Goal: Information Seeking & Learning: Learn about a topic

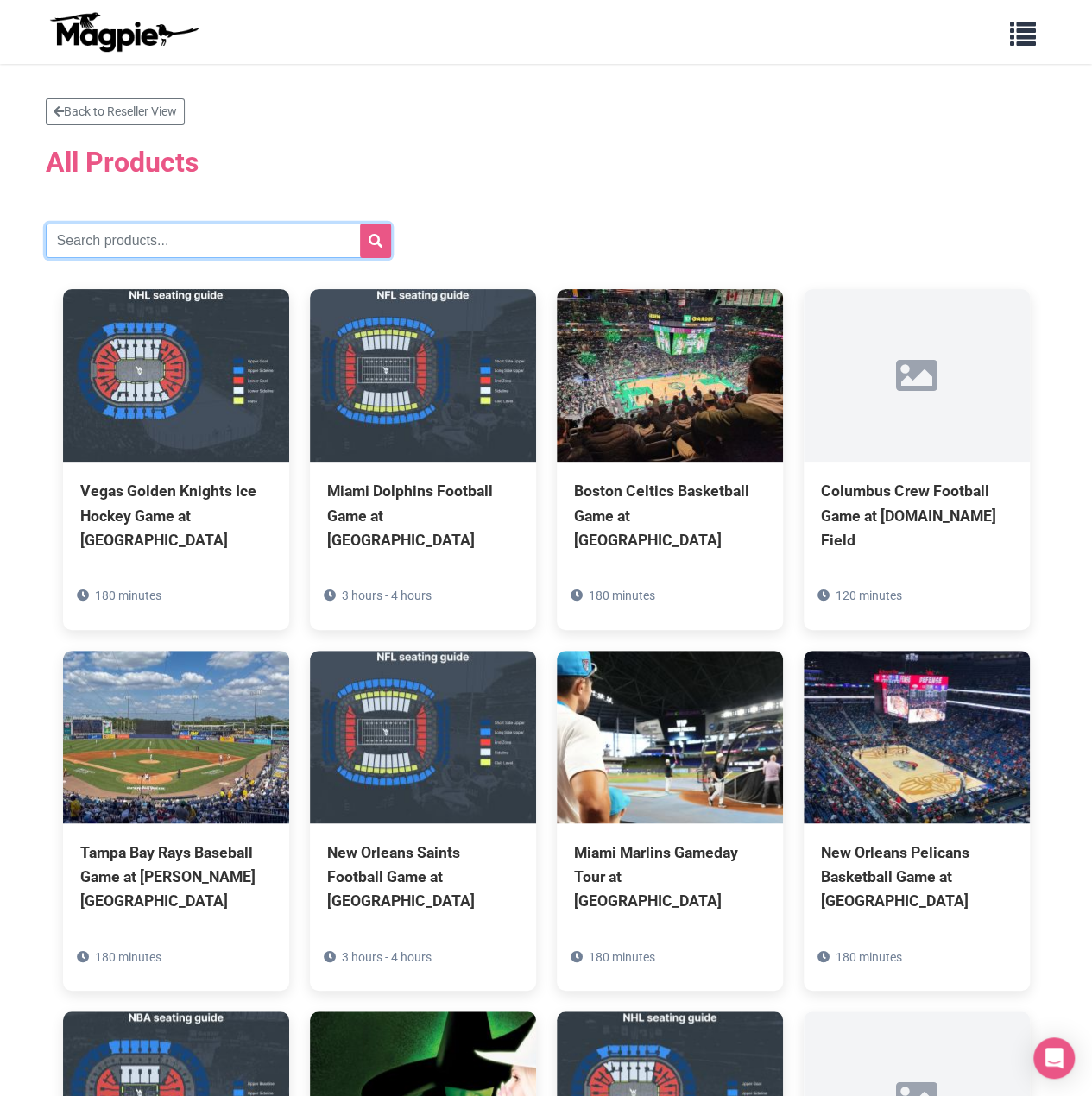
click at [156, 232] on input "text" at bounding box center [218, 240] width 345 height 34
paste input "Philadelphia Eagles"
type input "Philadelphia Eagles"
click at [363, 244] on button "submit" at bounding box center [375, 240] width 31 height 34
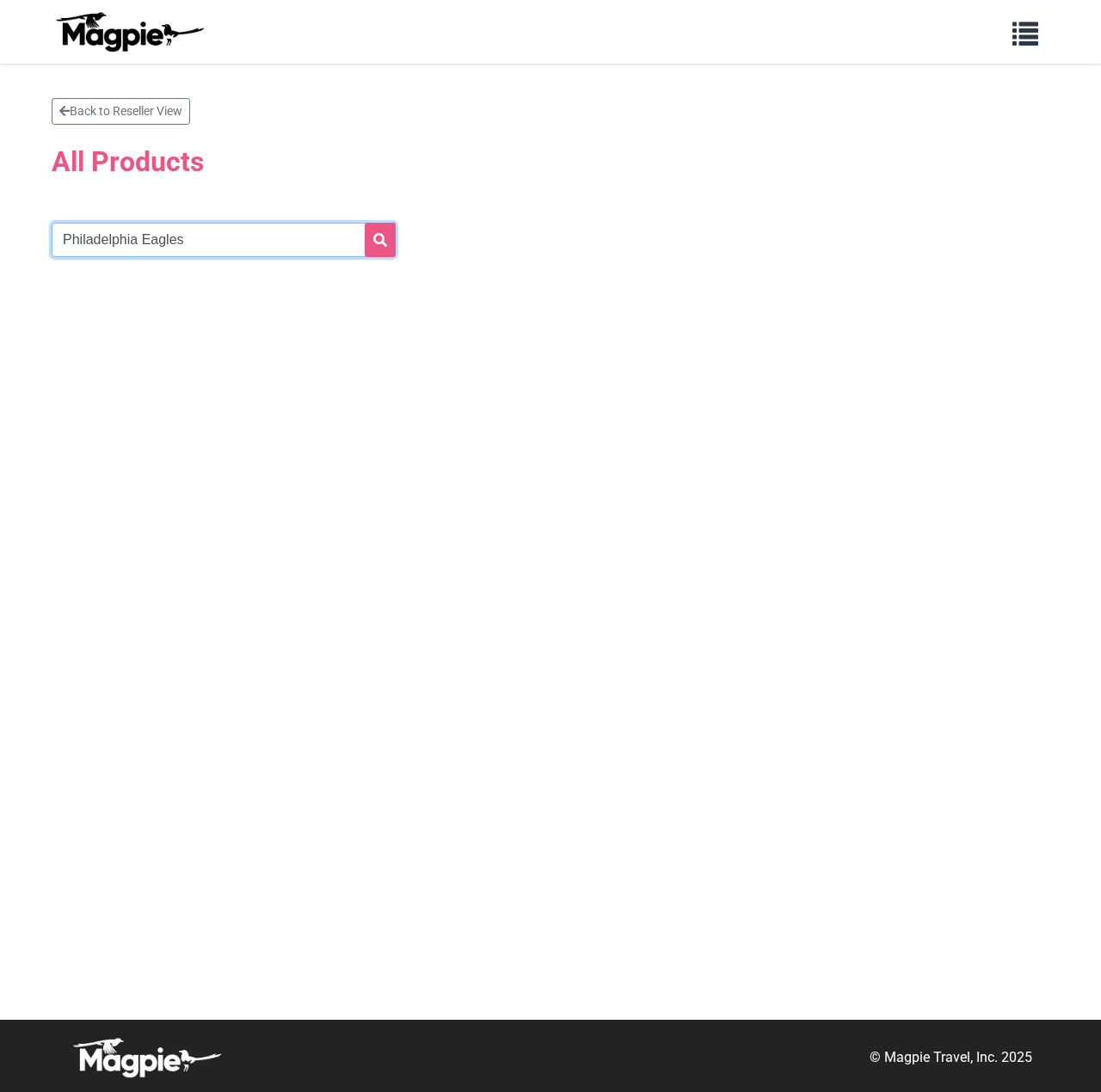
click at [200, 231] on input "Philadelphia Eagles" at bounding box center [223, 239] width 344 height 34
type input "Philadelphia Eagle"
click at [365, 222] on button "submit" at bounding box center [380, 239] width 31 height 34
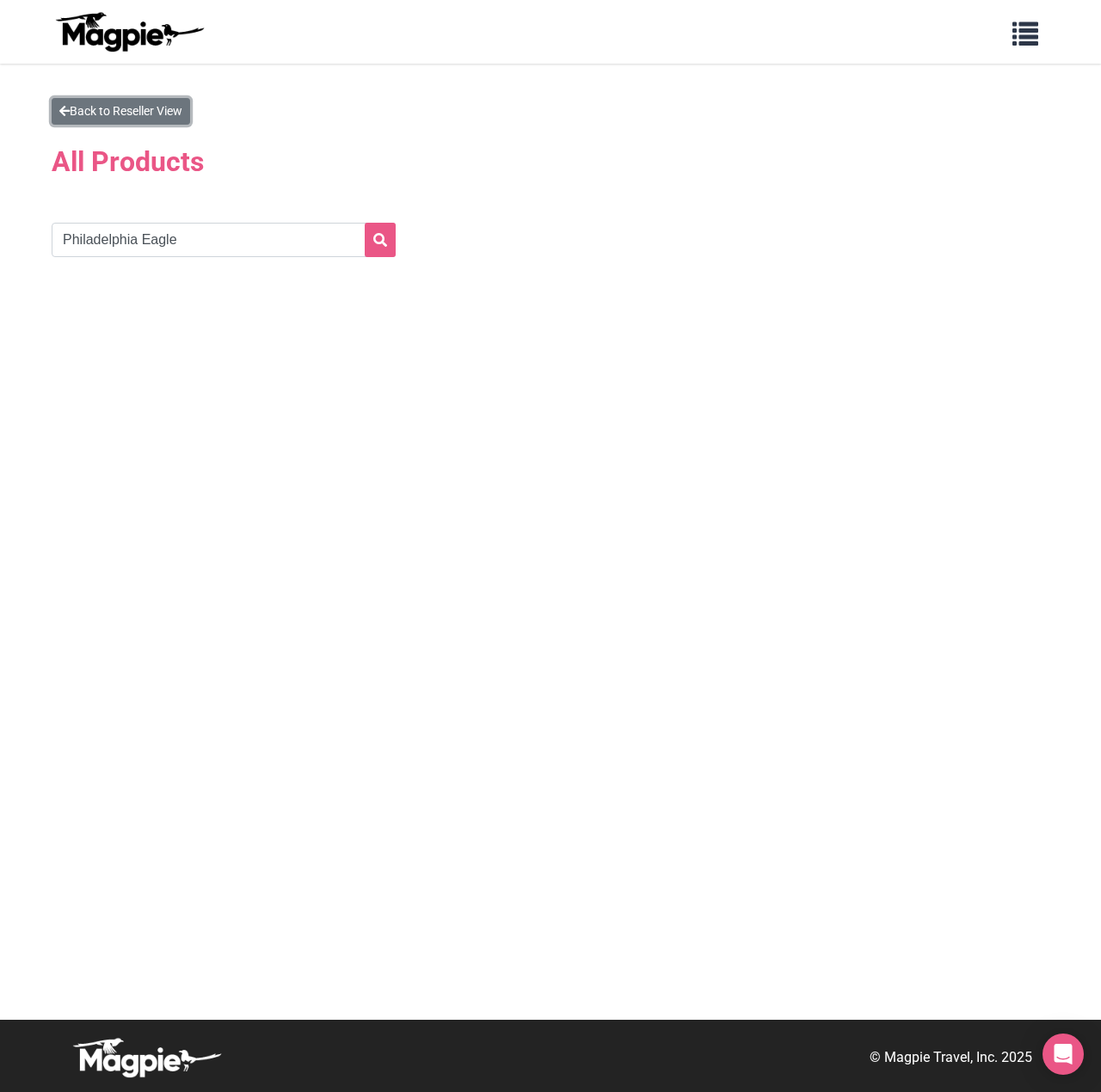
click at [133, 117] on link "Back to Reseller View" at bounding box center [120, 112] width 138 height 26
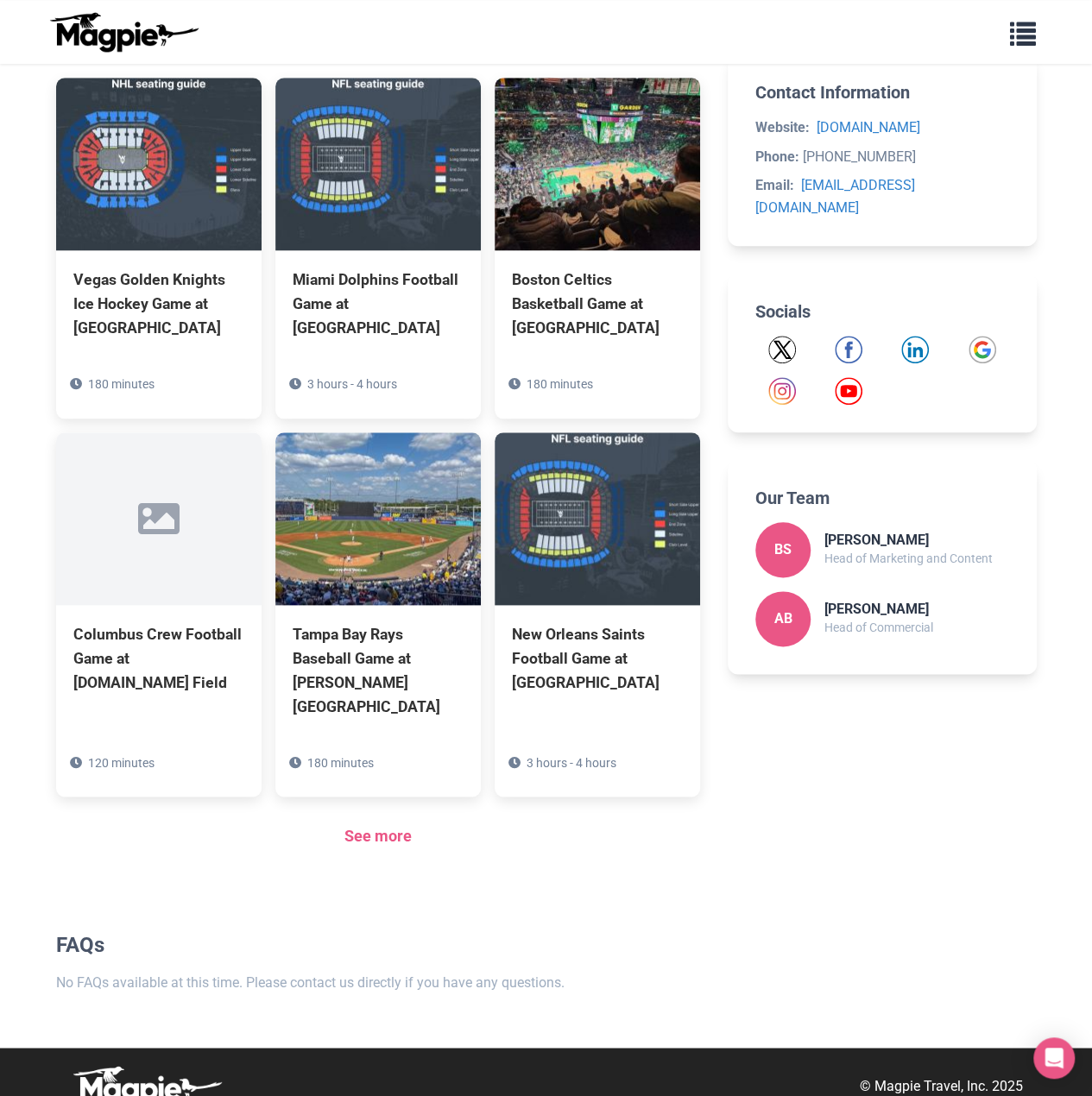
scroll to position [686, 0]
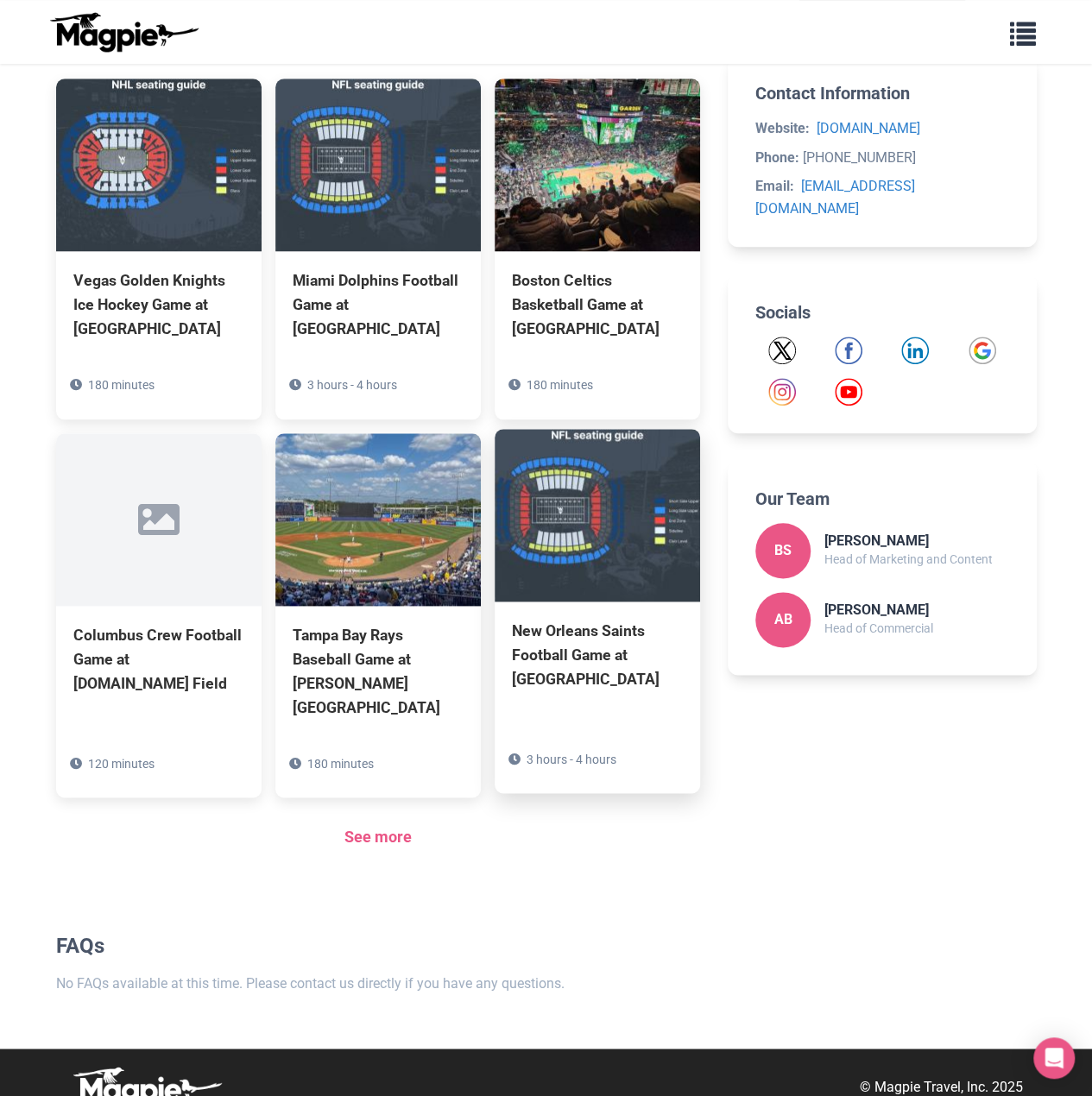
click at [589, 630] on div "New Orleans Saints Football Game at Caesars Superdome" at bounding box center [598, 655] width 171 height 72
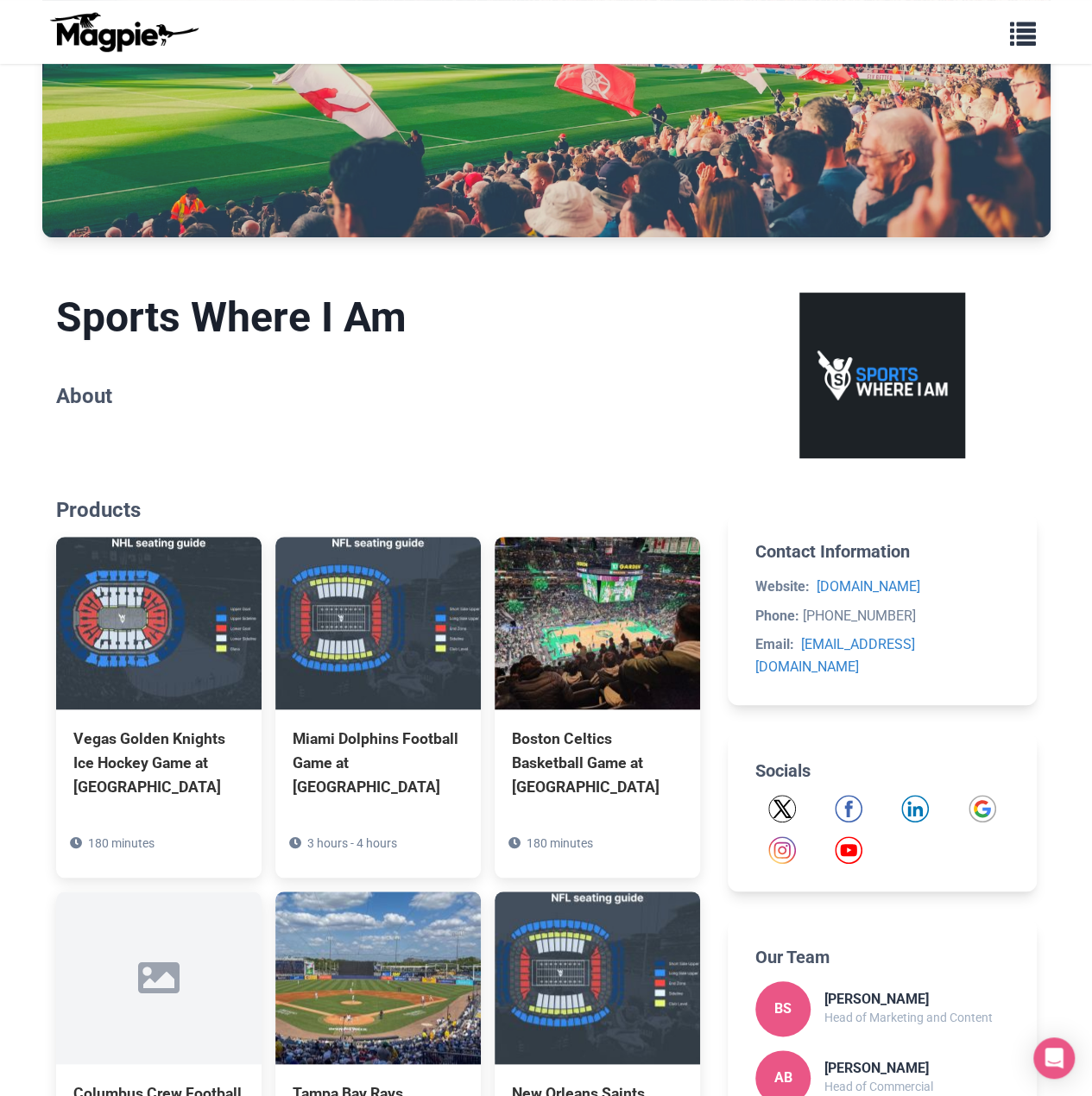
scroll to position [254, 0]
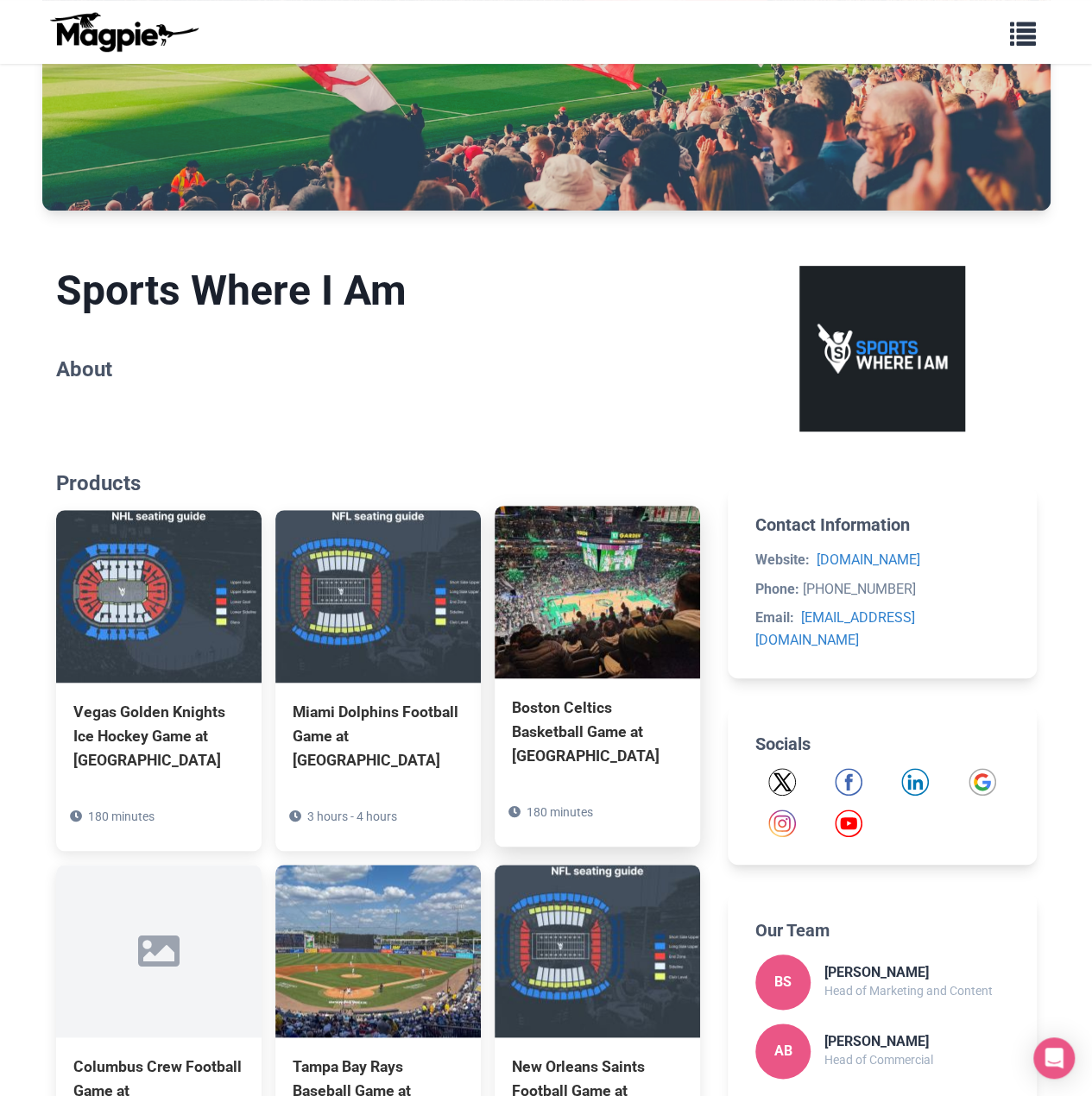
click at [634, 652] on img at bounding box center [597, 592] width 206 height 173
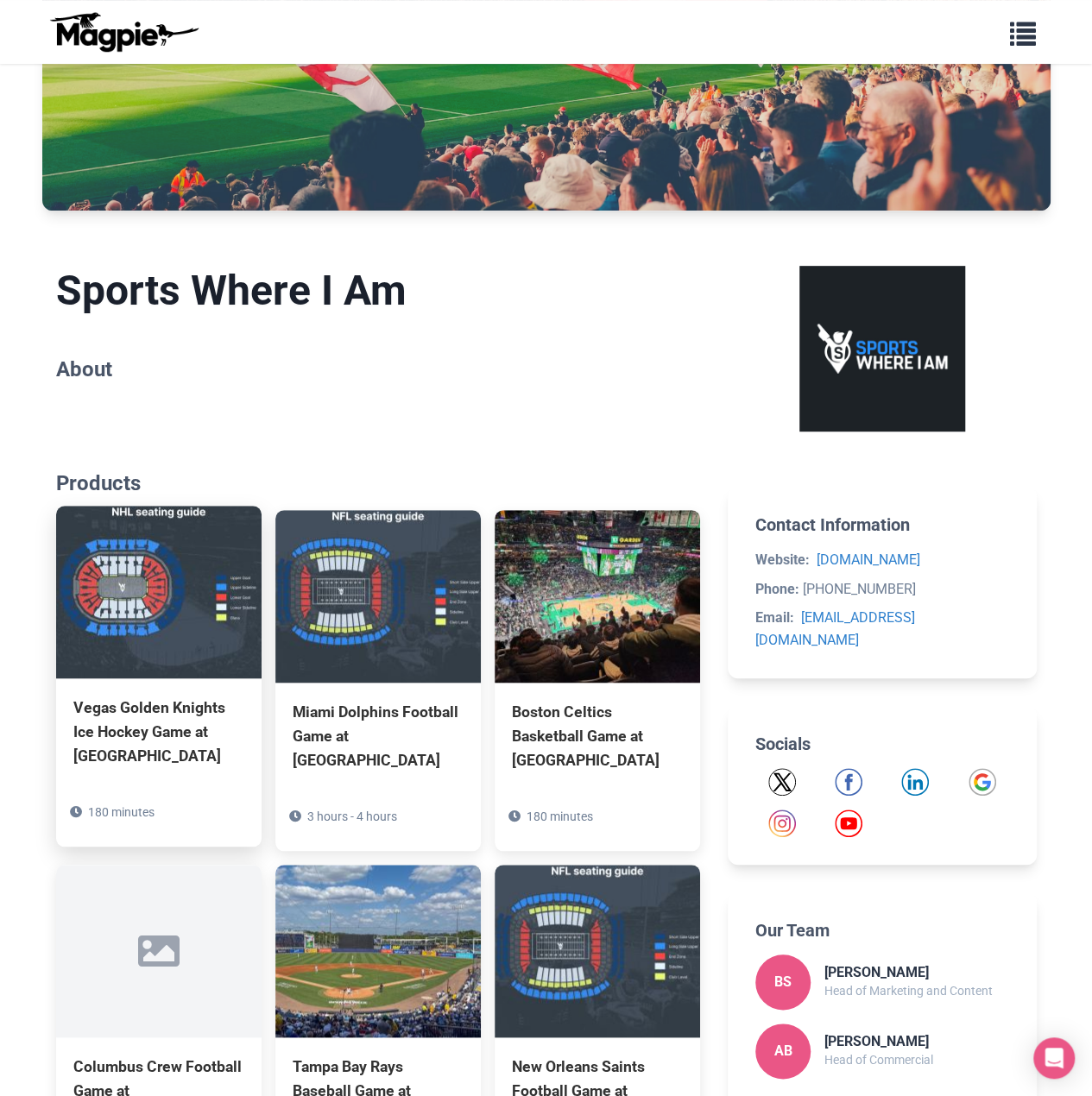
click at [177, 668] on img at bounding box center [159, 592] width 206 height 173
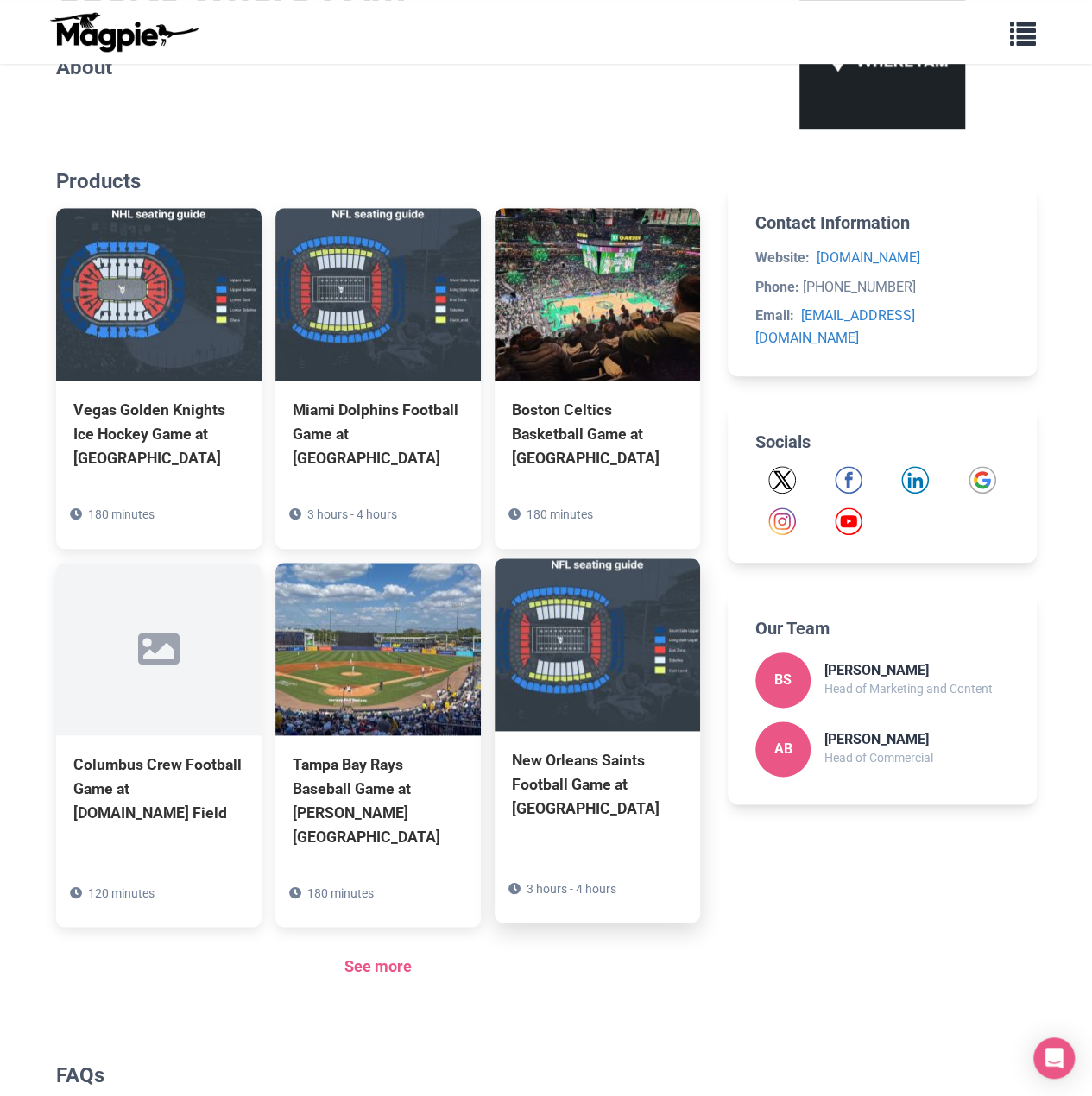
scroll to position [687, 0]
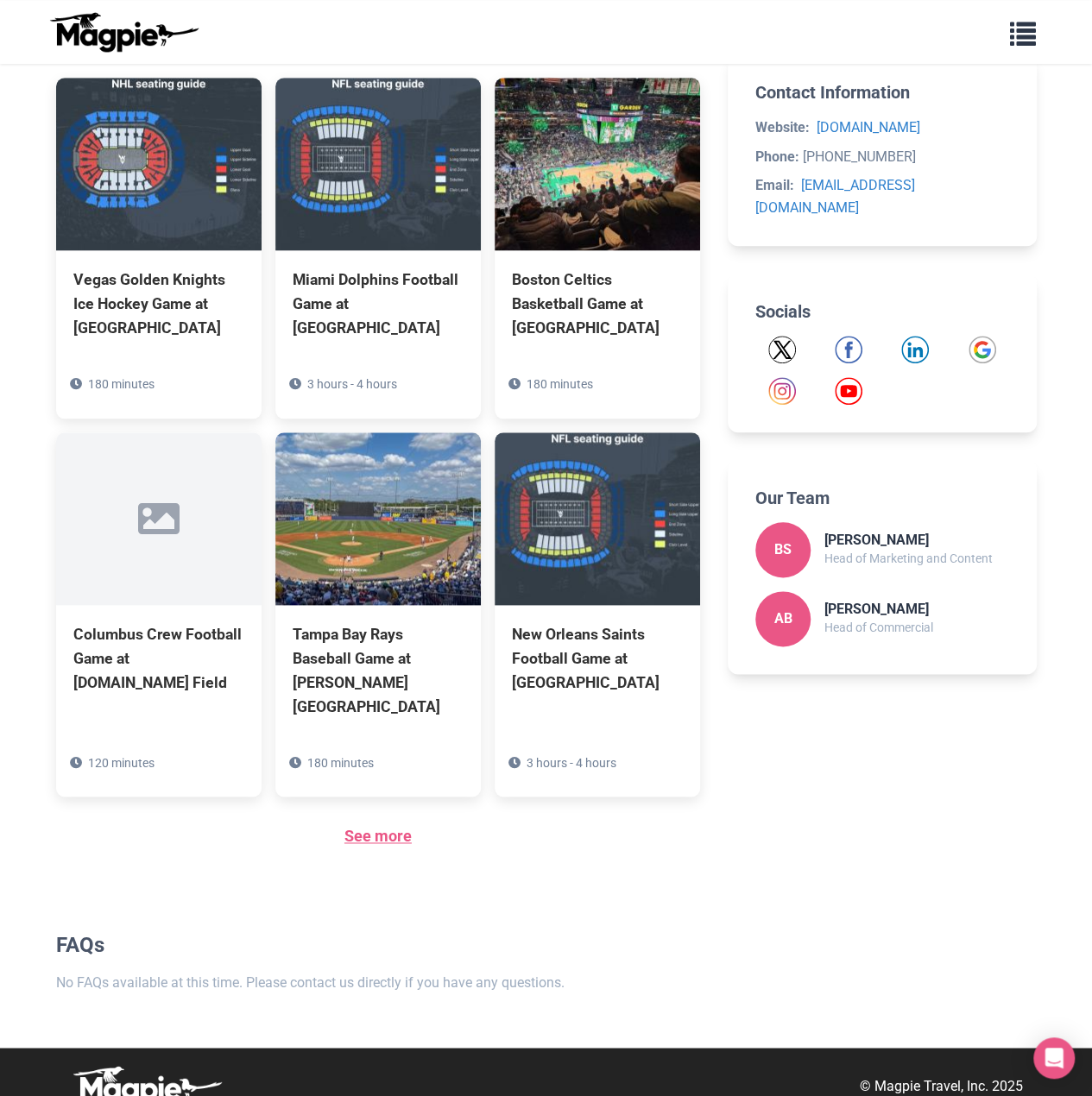
click at [394, 827] on link "See more" at bounding box center [378, 836] width 67 height 19
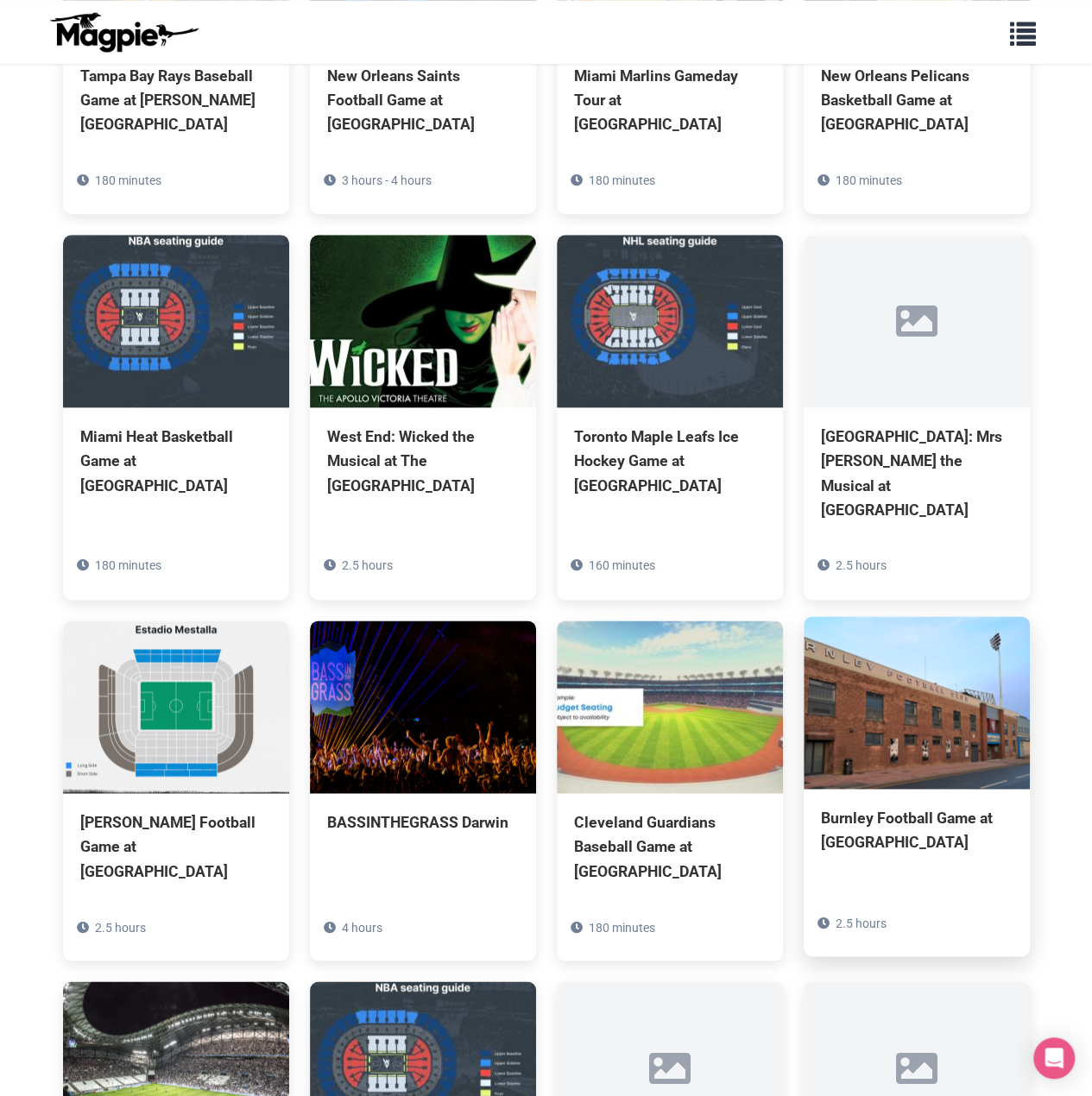
scroll to position [950, 0]
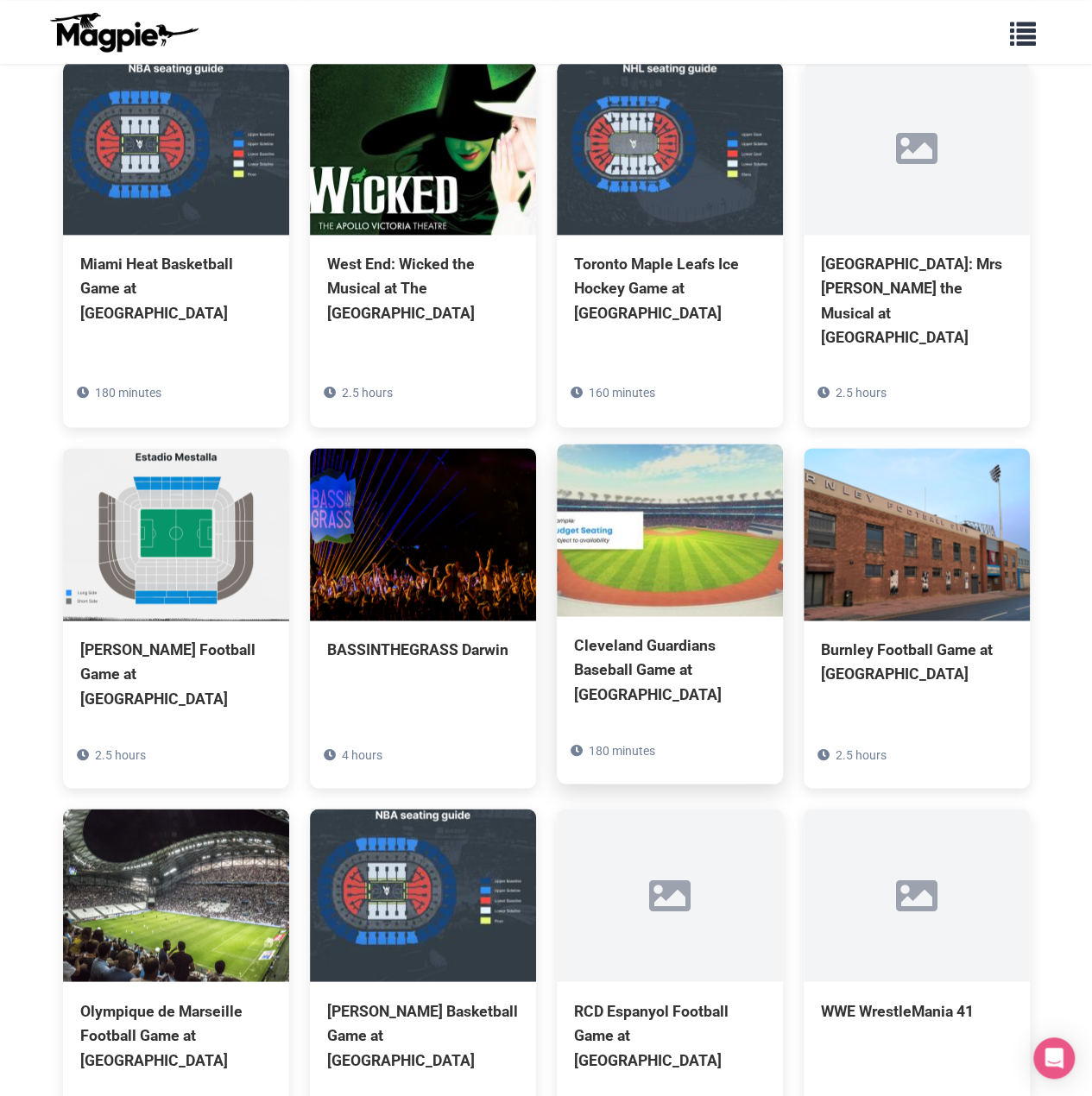
click at [642, 642] on div "Cleveland Guardians Baseball Game at Progressive Field" at bounding box center [669, 670] width 192 height 72
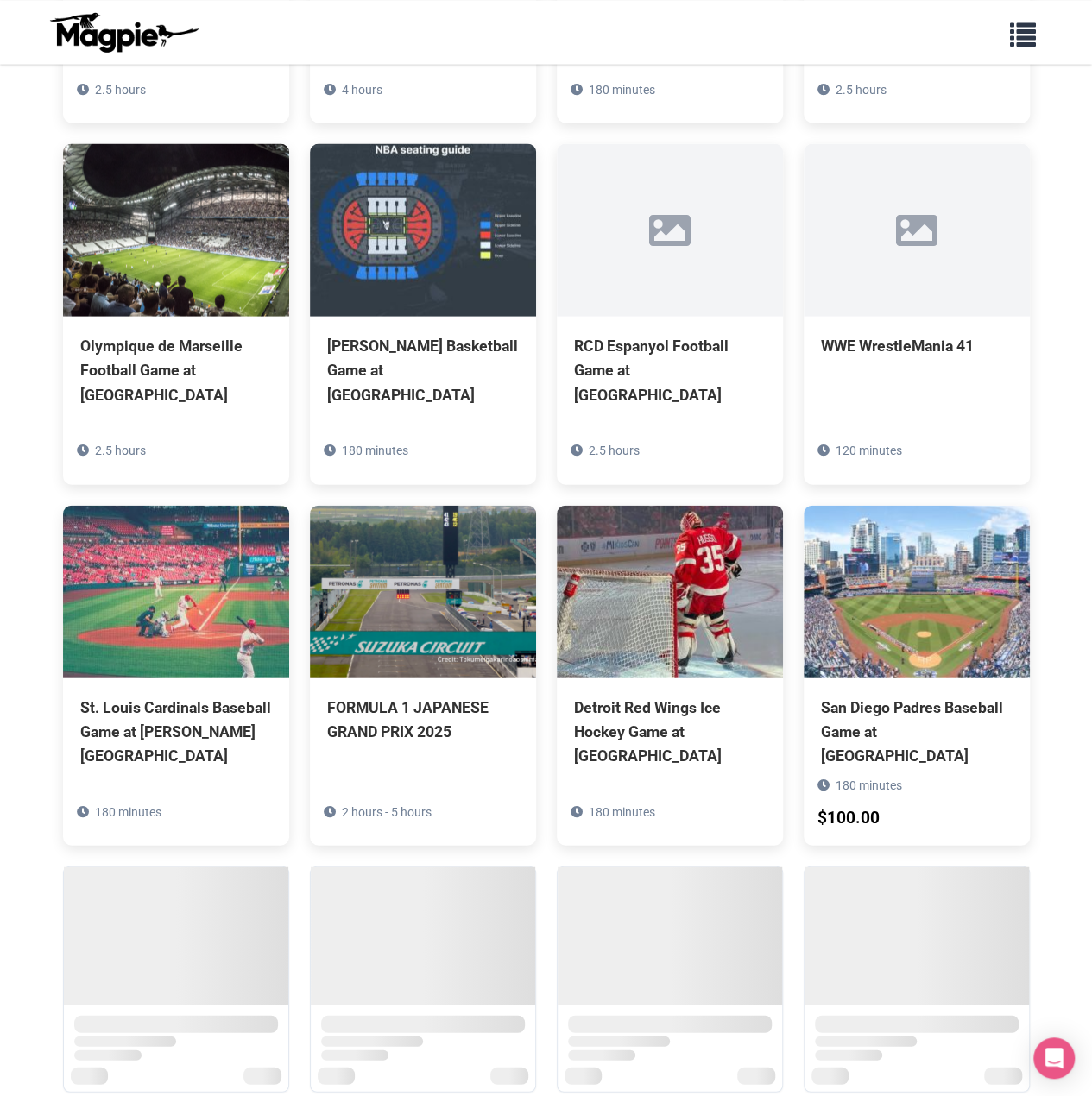
scroll to position [1726, 0]
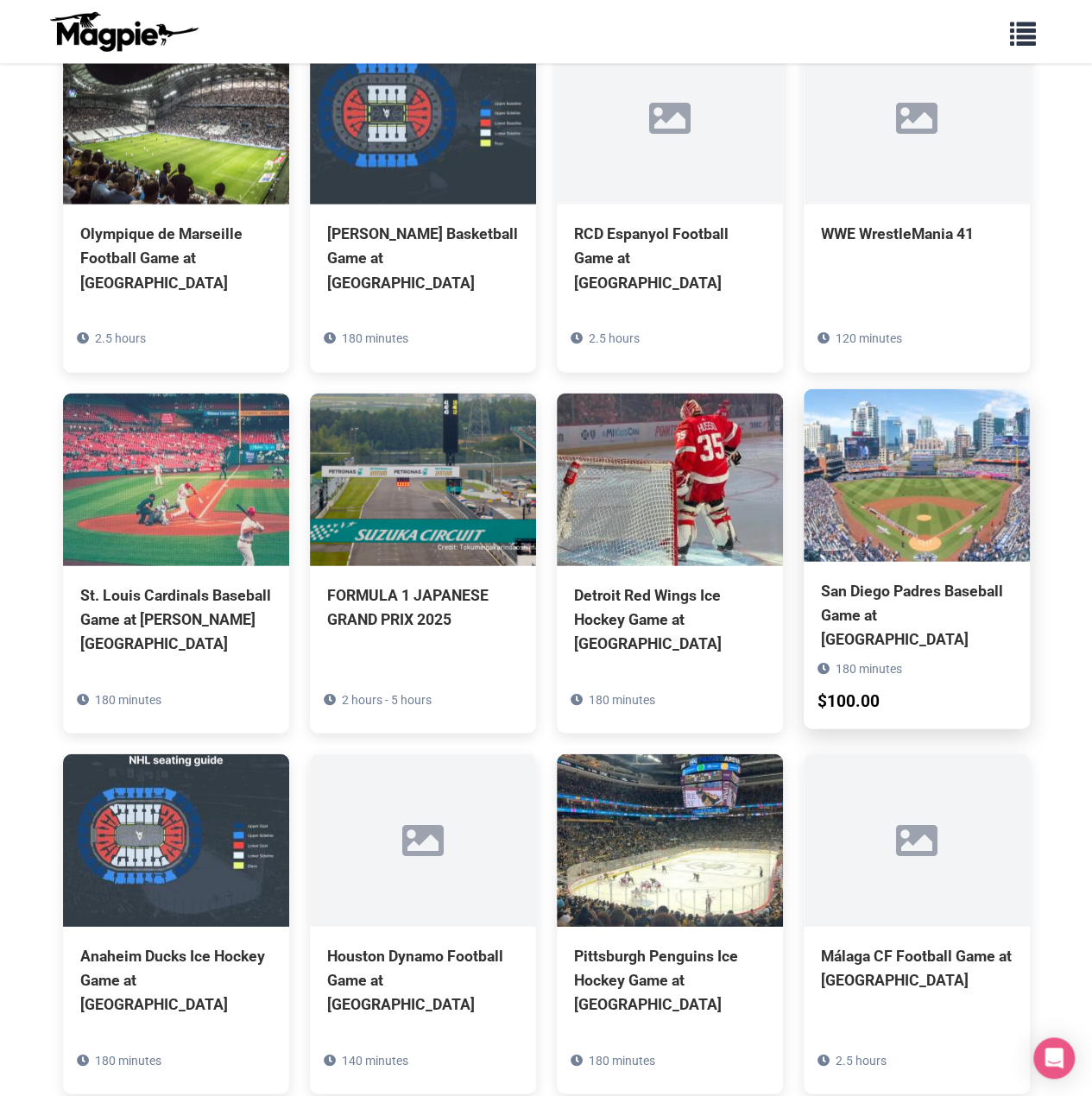
click at [924, 579] on div "San Diego Padres Baseball Game at Petco Park" at bounding box center [916, 615] width 192 height 72
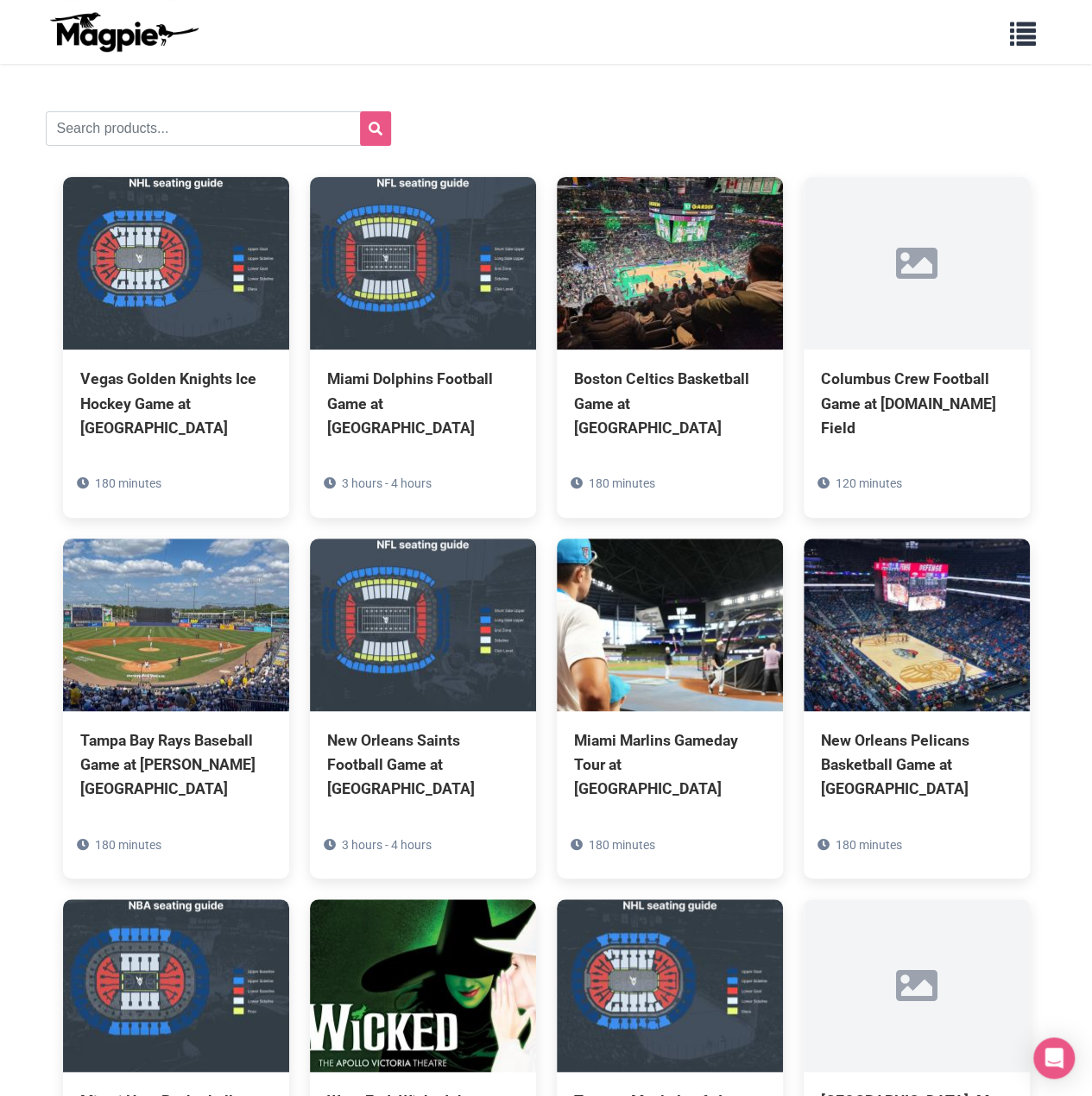
scroll to position [0, 0]
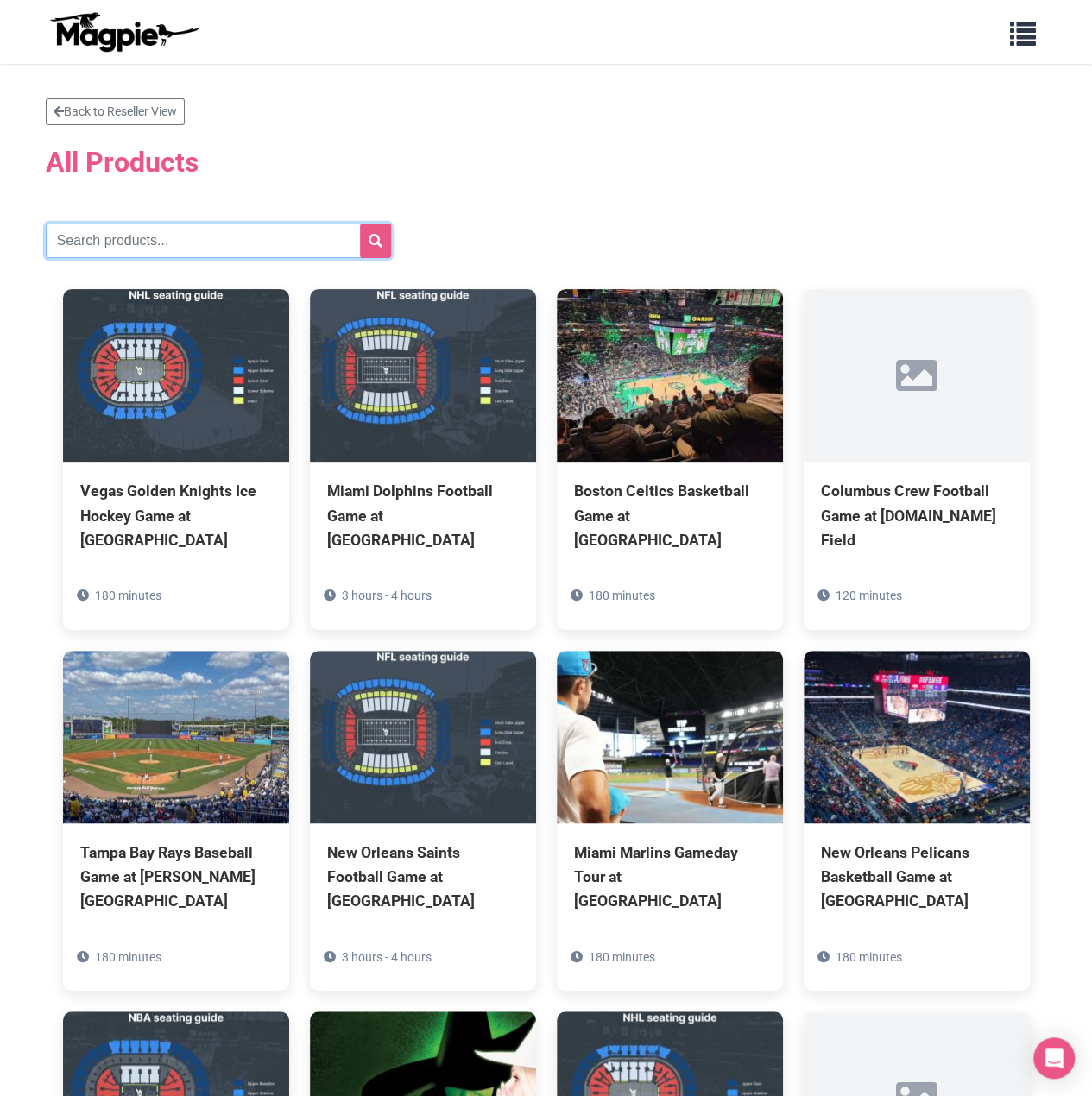
click at [192, 244] on input "text" at bounding box center [218, 240] width 345 height 34
type input "soccer"
click at [360, 223] on button "submit" at bounding box center [375, 240] width 31 height 34
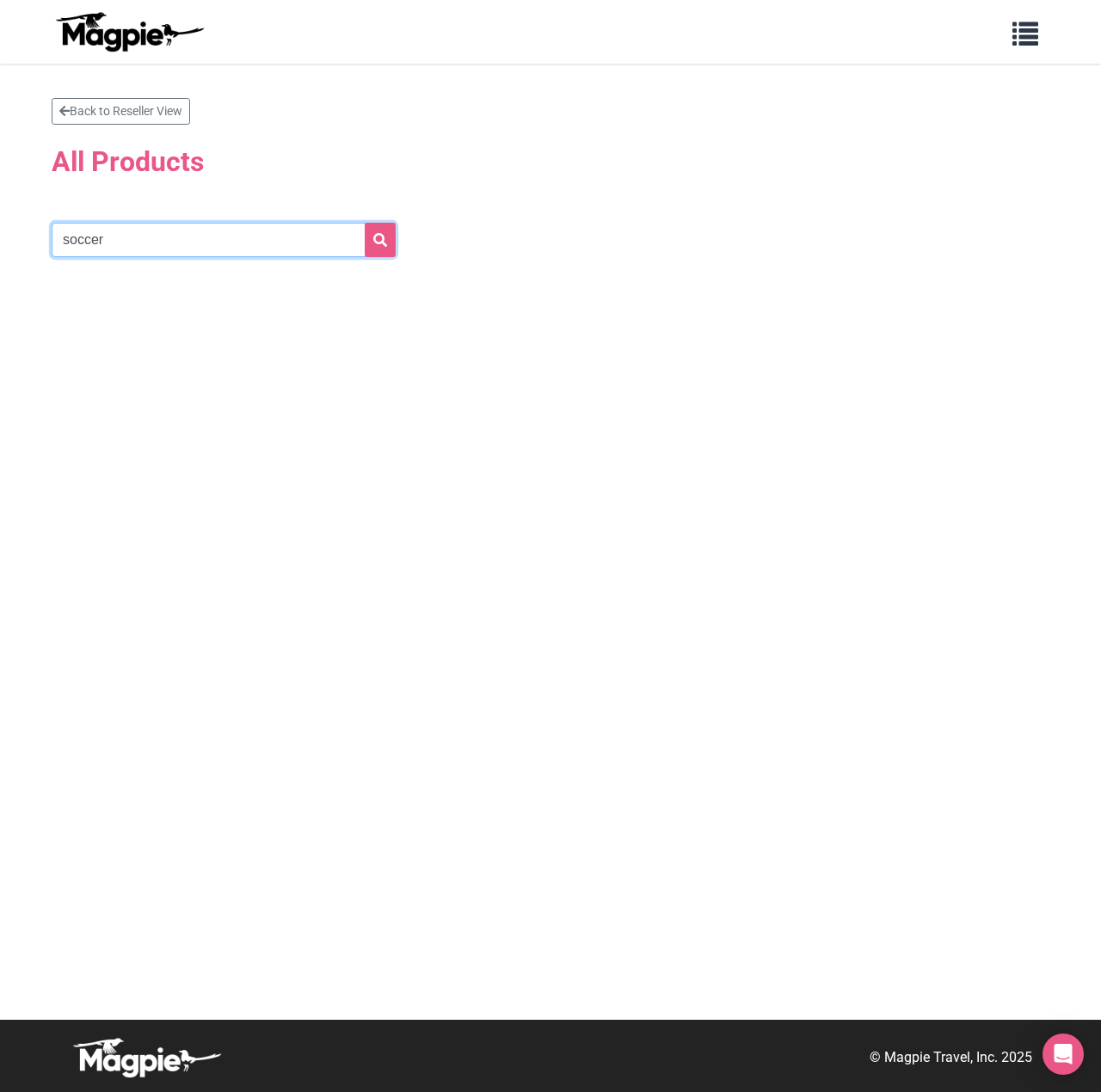
click at [129, 225] on input "soccer" at bounding box center [223, 239] width 344 height 34
click at [383, 237] on icon "submit" at bounding box center [380, 240] width 14 height 14
click at [228, 249] on input "soccer" at bounding box center [223, 239] width 344 height 34
drag, startPoint x: 228, startPoint y: 249, endPoint x: -270, endPoint y: 268, distance: 498.4
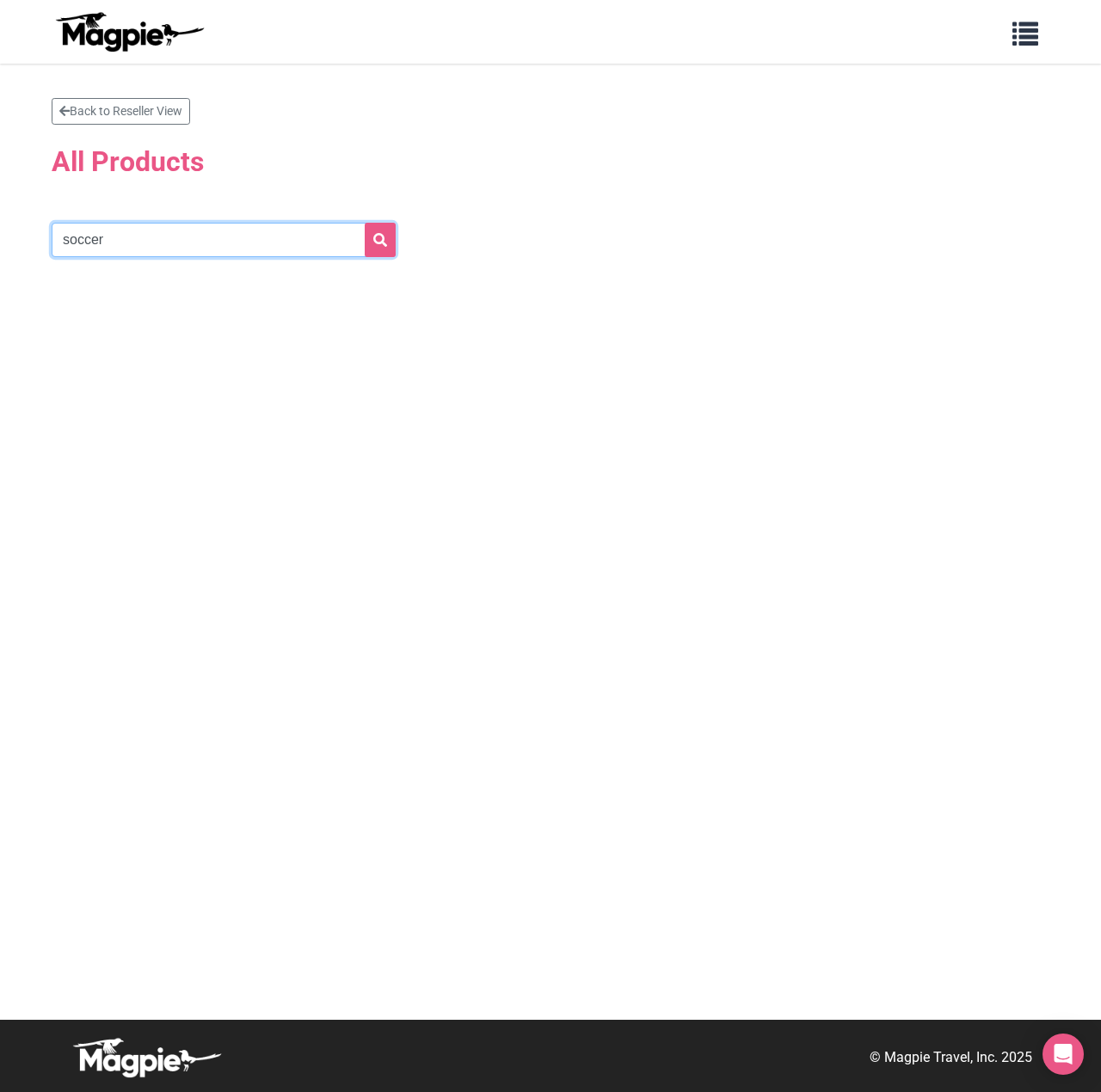
click at [0, 268] on html "Problems we solve Products Content Management and Distribution Magpie for Resel…" at bounding box center [550, 546] width 1101 height 1092
type input "football"
click at [365, 222] on button "submit" at bounding box center [380, 239] width 31 height 34
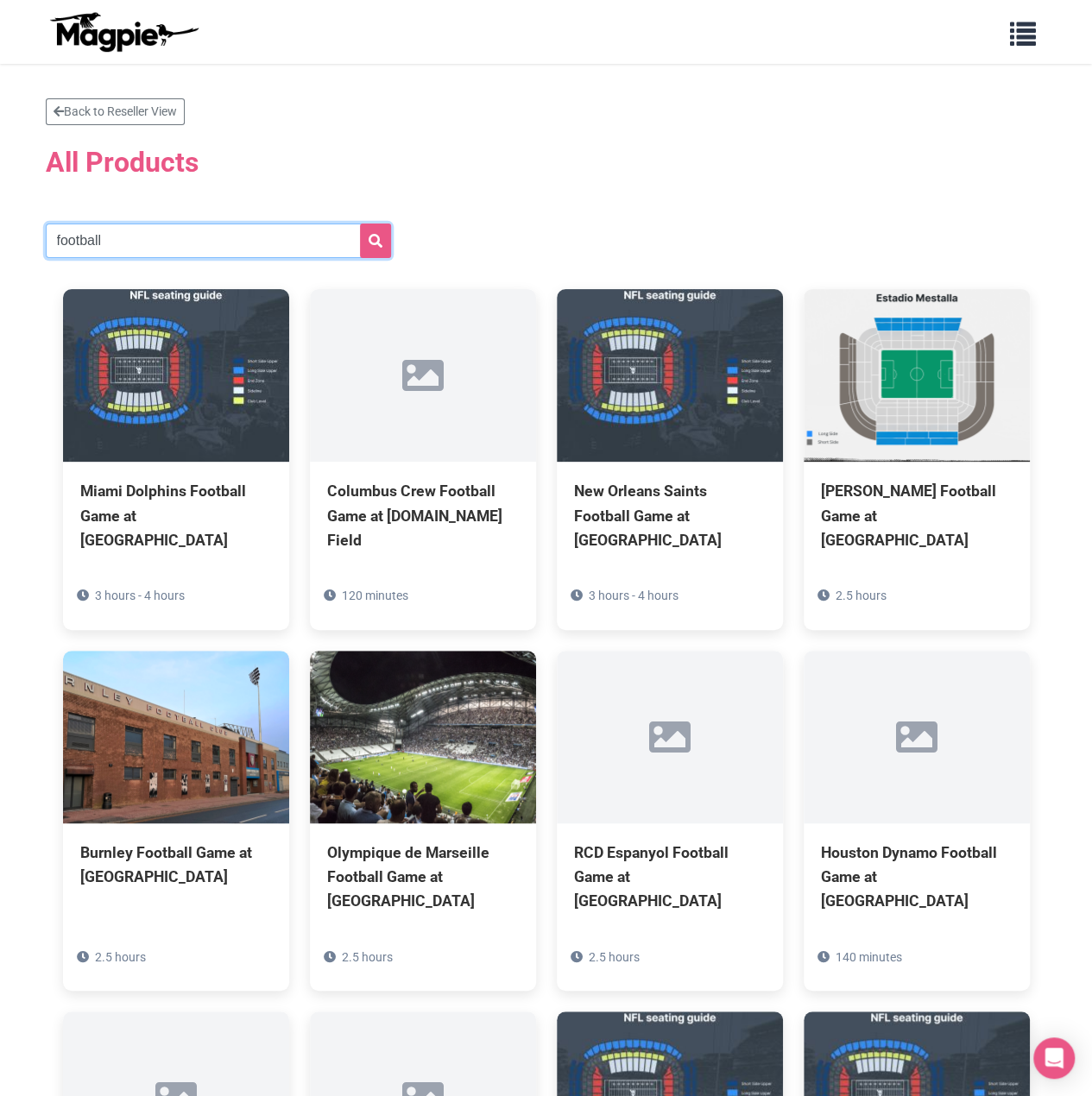
drag, startPoint x: 168, startPoint y: 232, endPoint x: -367, endPoint y: 281, distance: 537.2
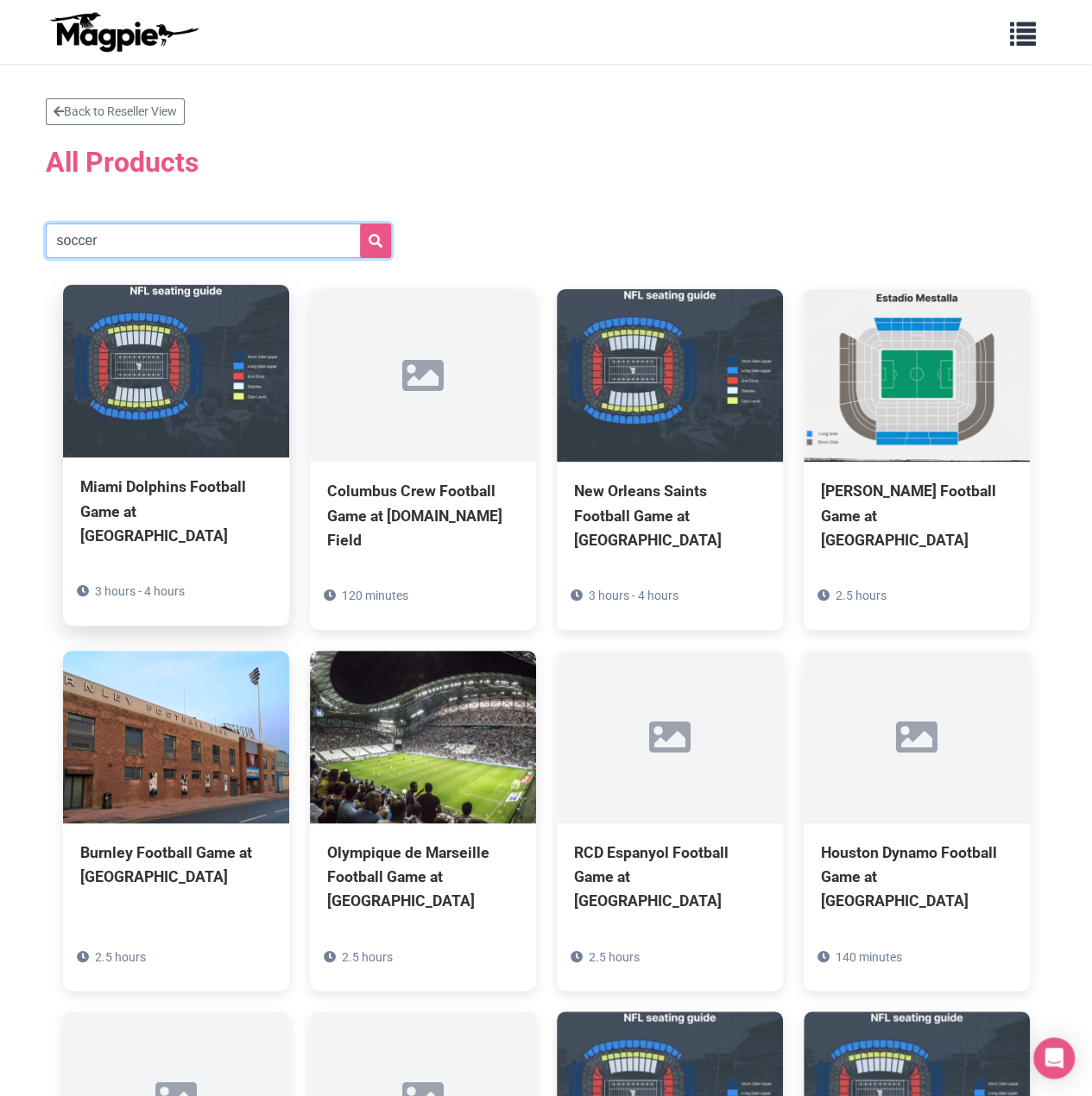
type input "soccer"
click at [360, 223] on button "submit" at bounding box center [375, 240] width 31 height 34
